Goal: Find specific page/section: Find specific page/section

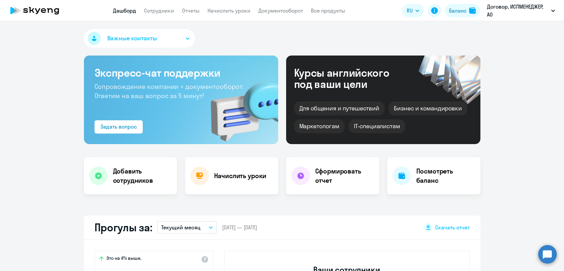
select select "30"
click at [162, 8] on link "Сотрудники" at bounding box center [159, 10] width 30 height 7
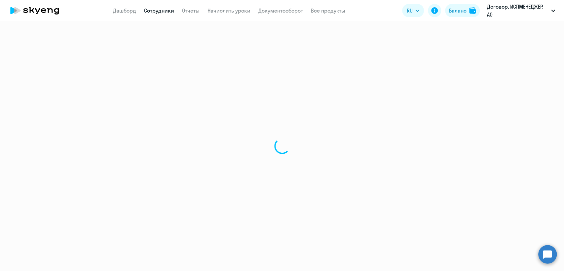
select select "30"
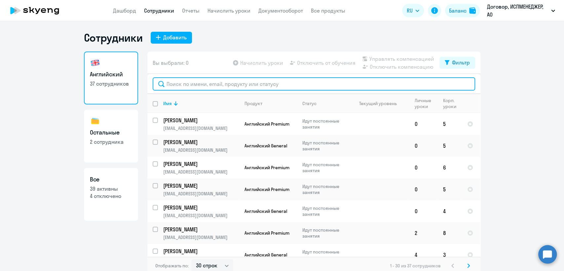
click at [177, 83] on input "text" at bounding box center [314, 83] width 322 height 13
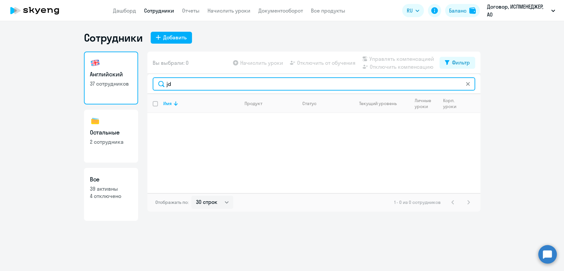
type input "j"
type input "овс"
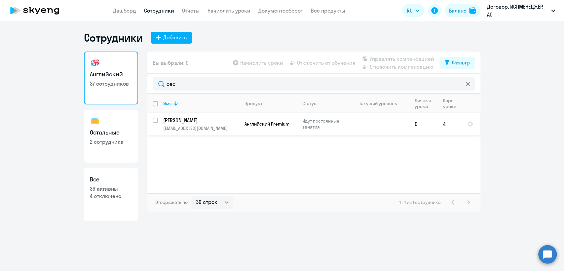
click at [192, 118] on p "[PERSON_NAME]" at bounding box center [200, 120] width 75 height 7
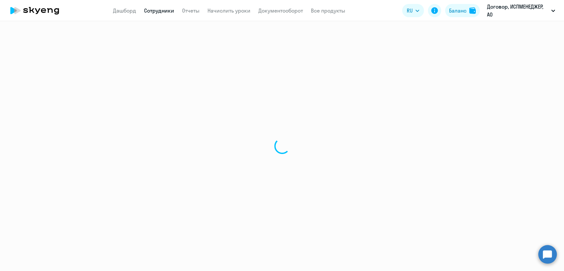
select select "english"
